Goal: Task Accomplishment & Management: Manage account settings

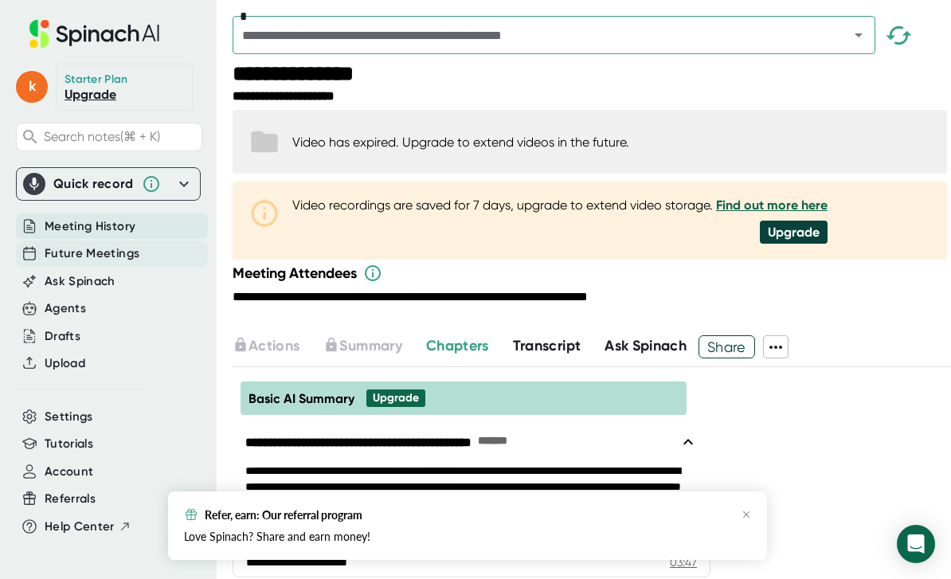
click at [127, 259] on span "Future Meetings" at bounding box center [92, 254] width 95 height 18
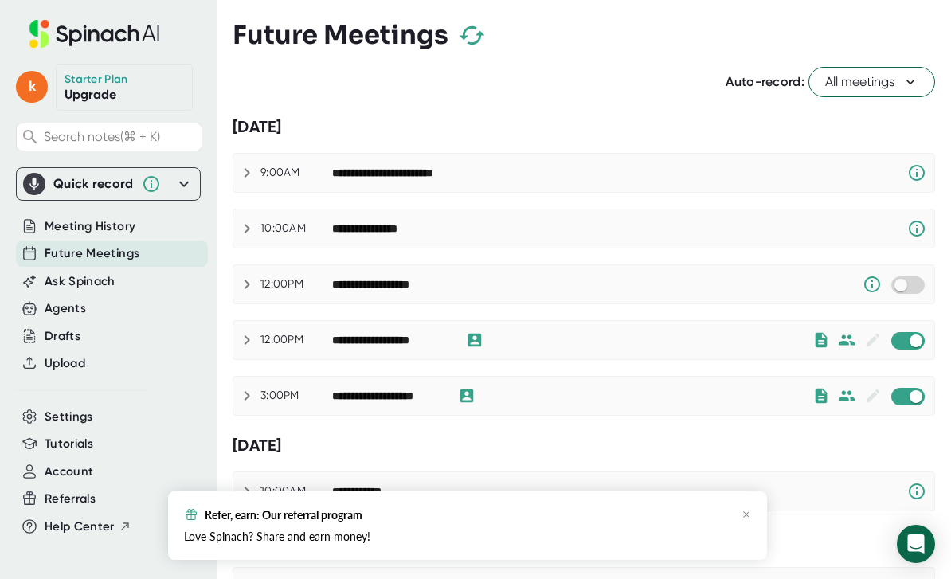
click at [276, 171] on div "9:00AM" at bounding box center [297, 173] width 72 height 14
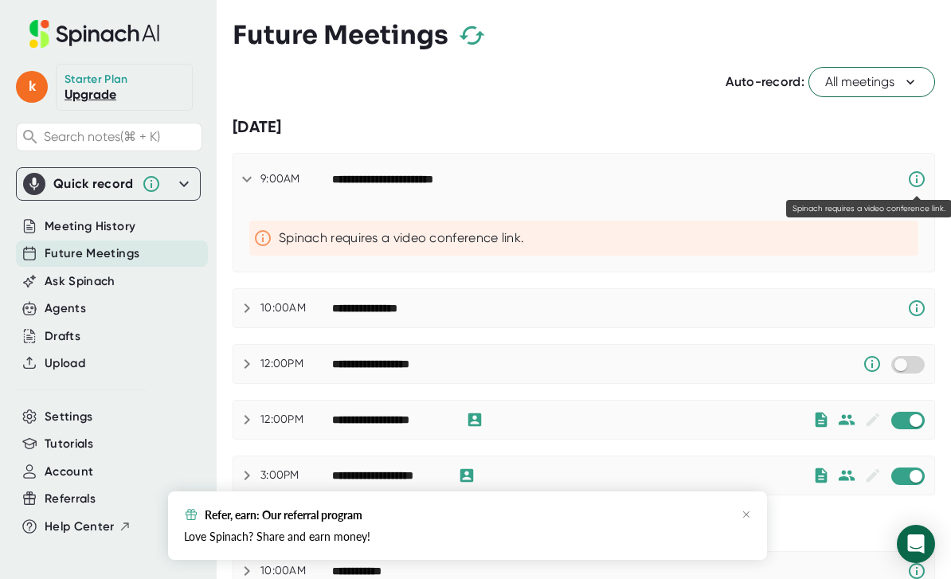
click at [924, 178] on icon at bounding box center [917, 179] width 16 height 16
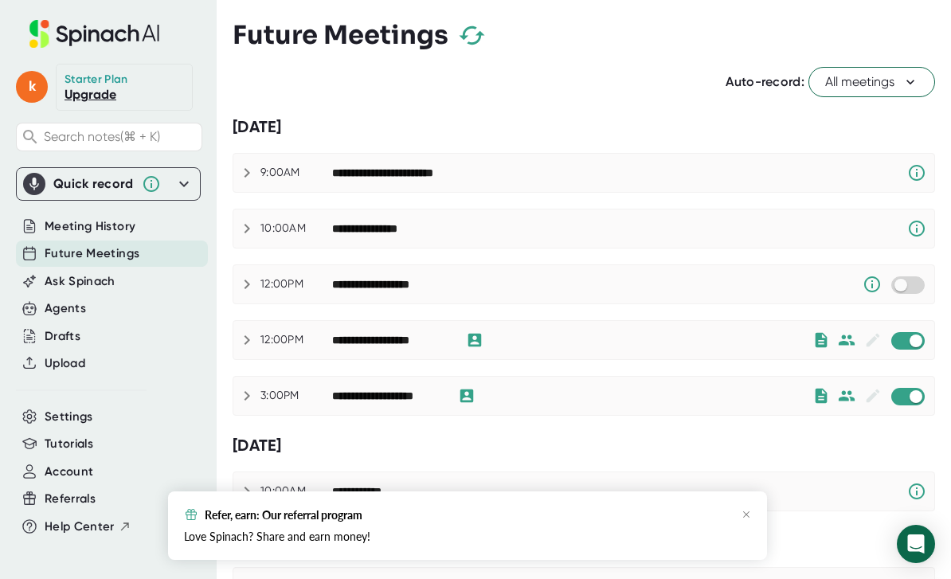
click at [916, 169] on icon at bounding box center [917, 173] width 16 height 16
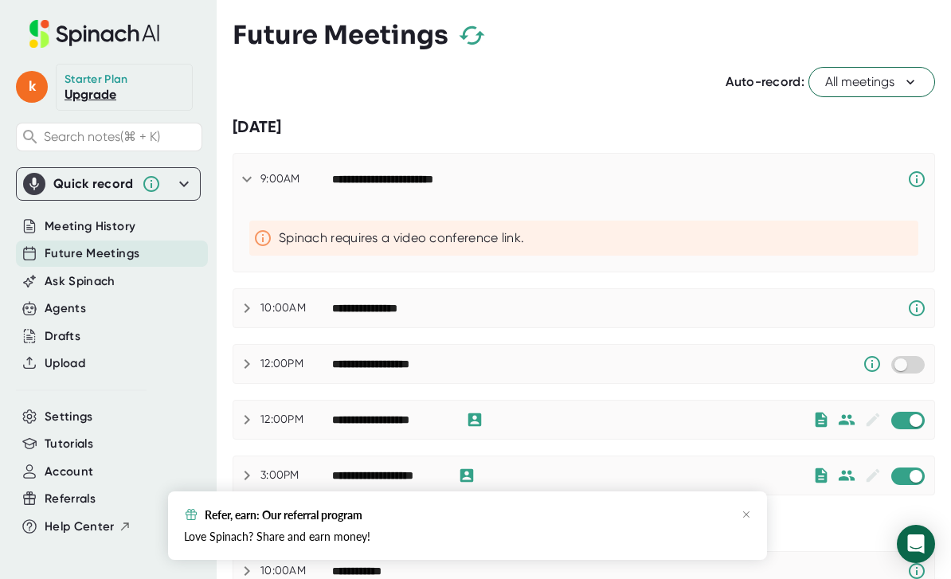
click at [288, 237] on div "Spinach requires a video conference link." at bounding box center [595, 238] width 633 height 16
click at [261, 237] on icon at bounding box center [265, 238] width 28 height 19
click at [256, 177] on icon at bounding box center [246, 179] width 19 height 19
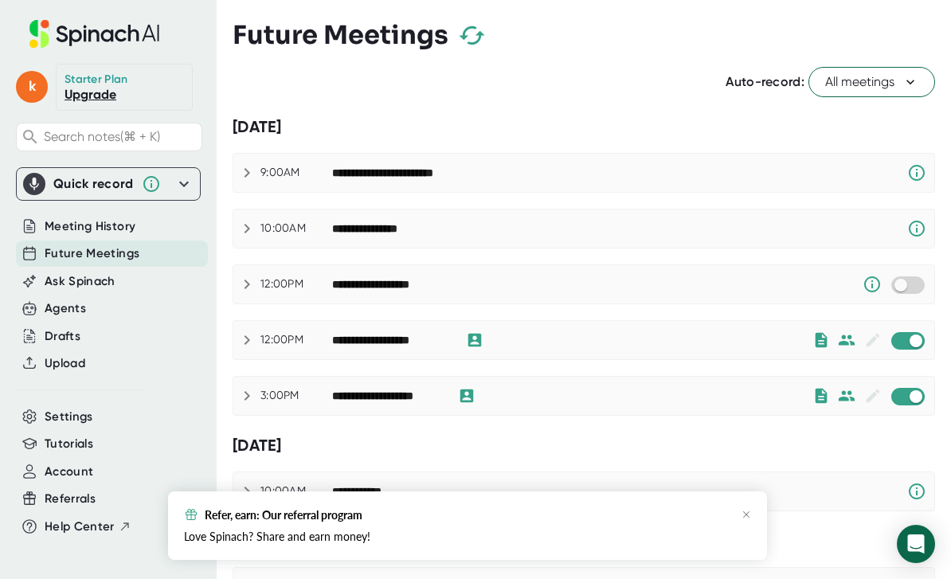
click at [253, 171] on icon at bounding box center [246, 172] width 19 height 19
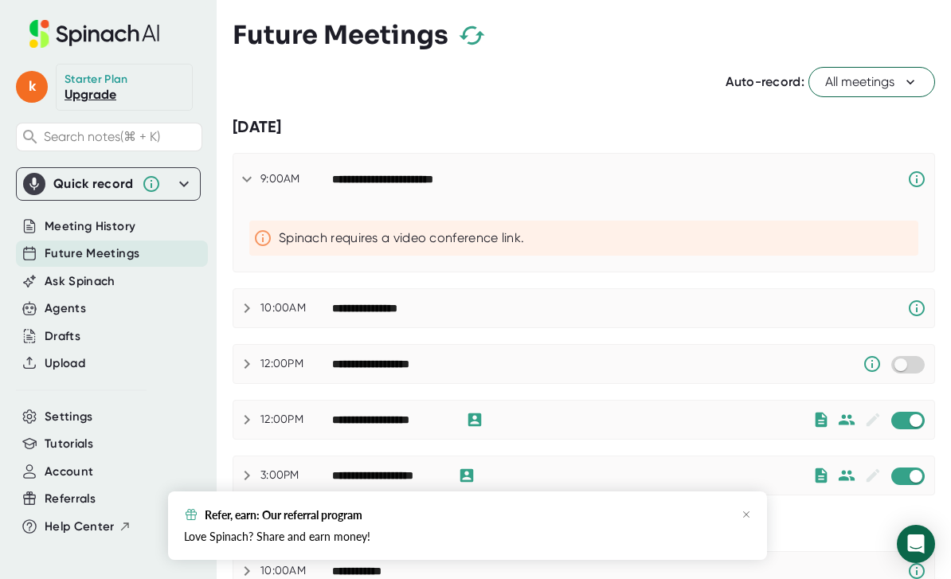
click at [249, 175] on icon at bounding box center [246, 179] width 19 height 19
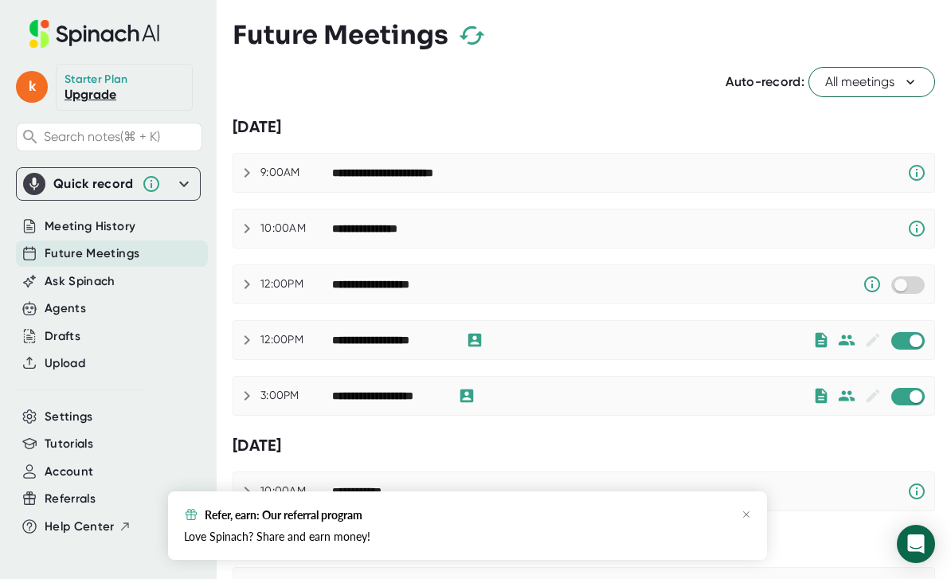
click at [264, 165] on div "**********" at bounding box center [583, 172] width 701 height 19
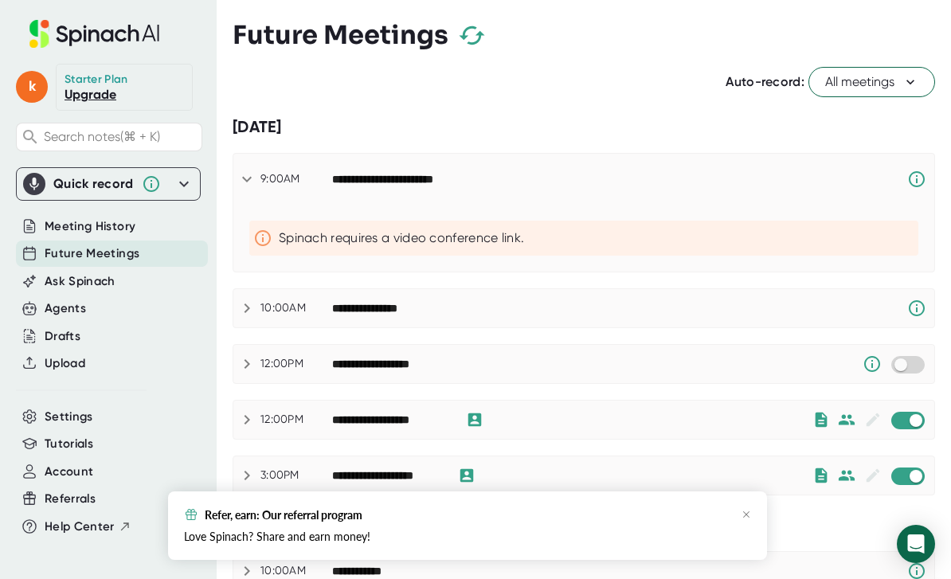
scroll to position [28, 0]
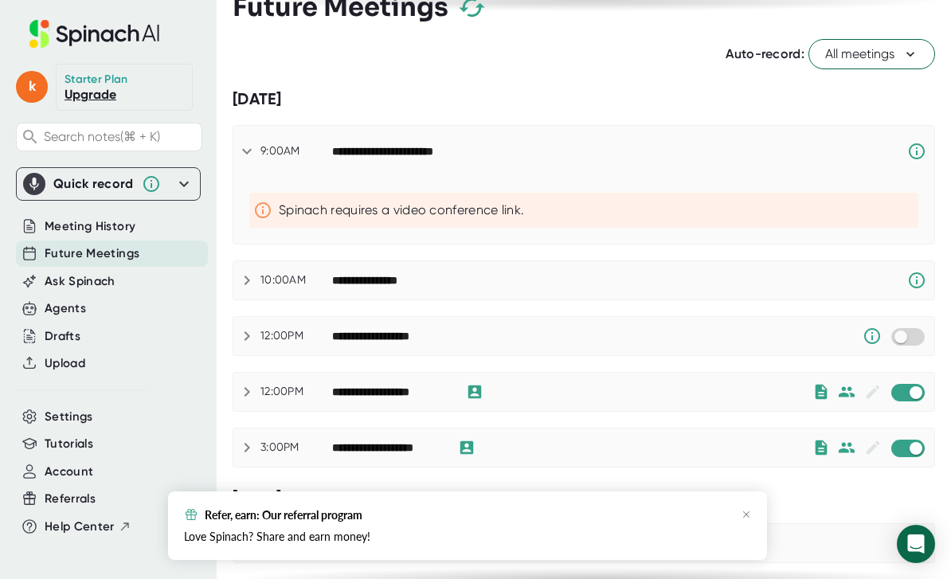
click at [266, 214] on icon at bounding box center [265, 210] width 28 height 19
click at [920, 157] on icon at bounding box center [917, 151] width 19 height 19
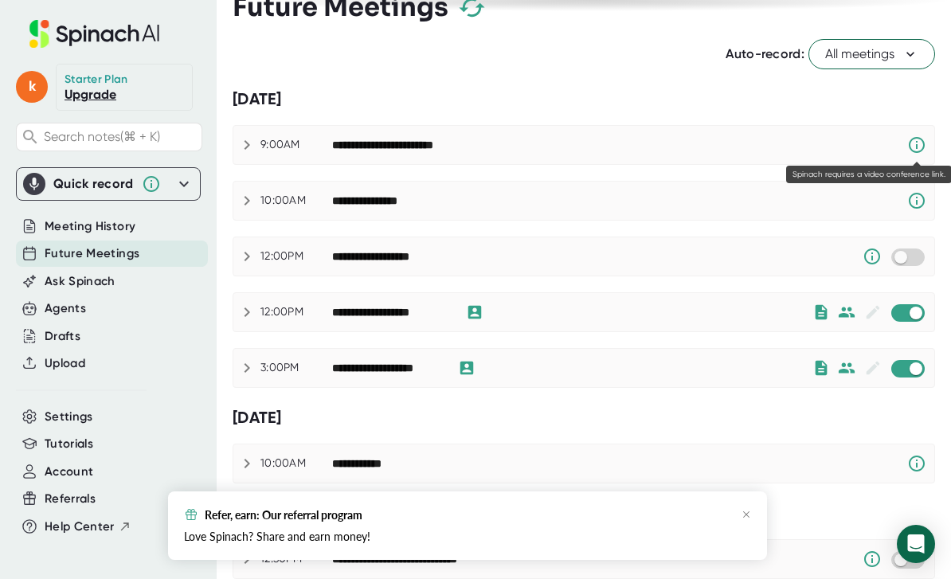
click at [916, 150] on icon at bounding box center [917, 144] width 19 height 19
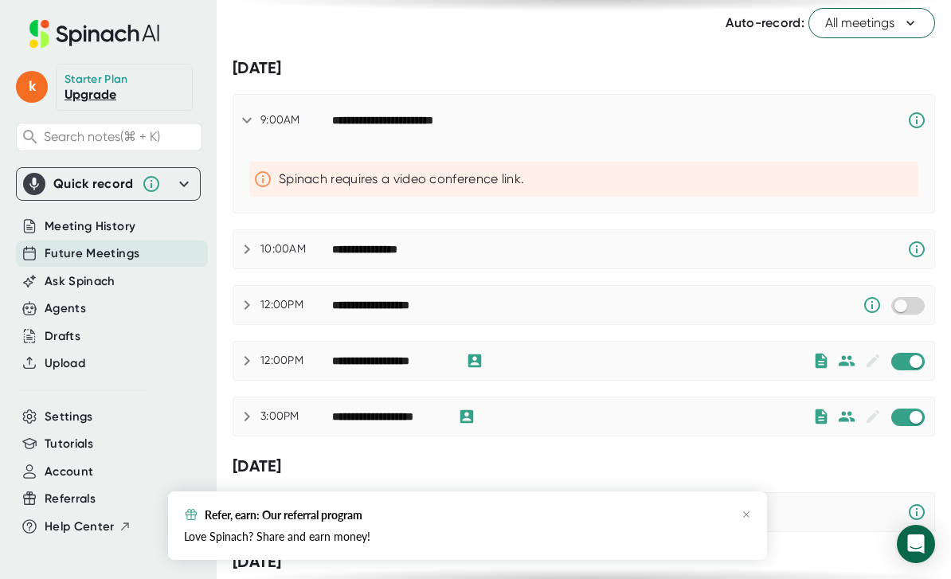
scroll to position [59, 0]
